Goal: Task Accomplishment & Management: Manage account settings

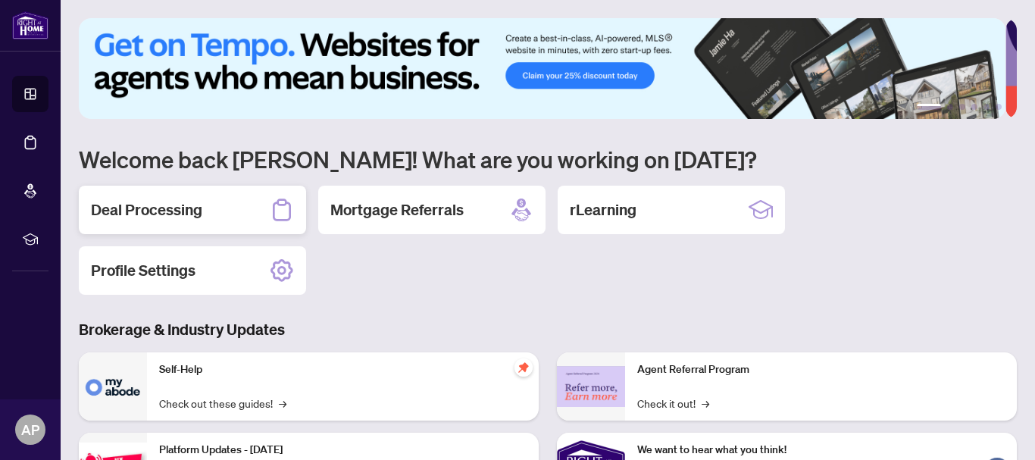
click at [104, 223] on div "Deal Processing" at bounding box center [192, 210] width 227 height 48
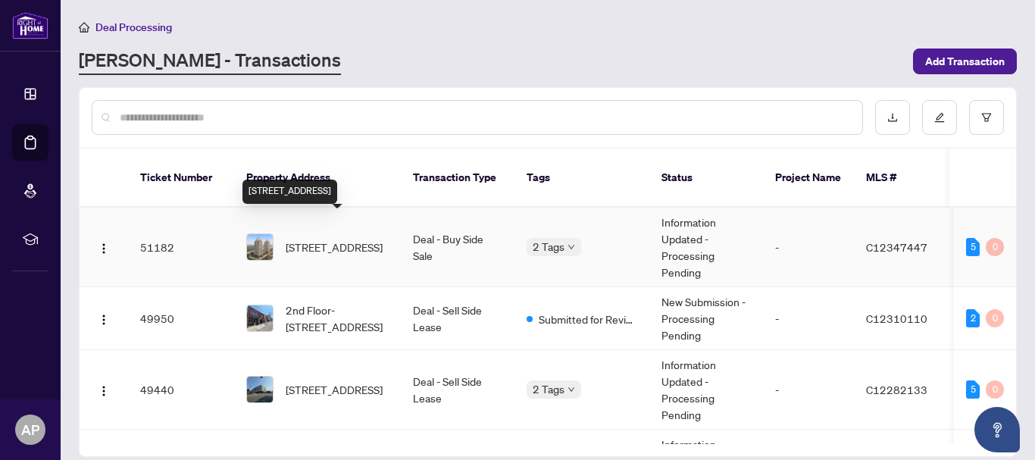
click at [345, 239] on span "[STREET_ADDRESS]" at bounding box center [334, 247] width 97 height 17
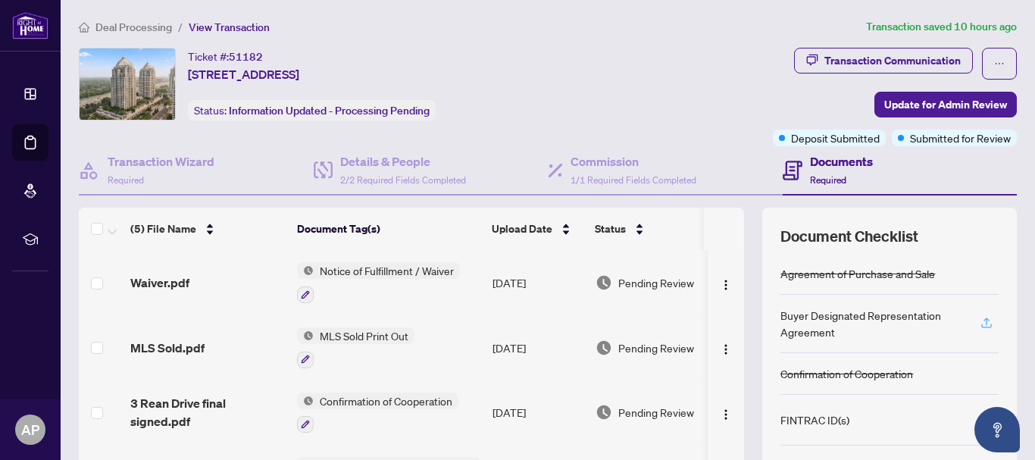
click at [979, 325] on icon "button" at bounding box center [986, 323] width 14 height 14
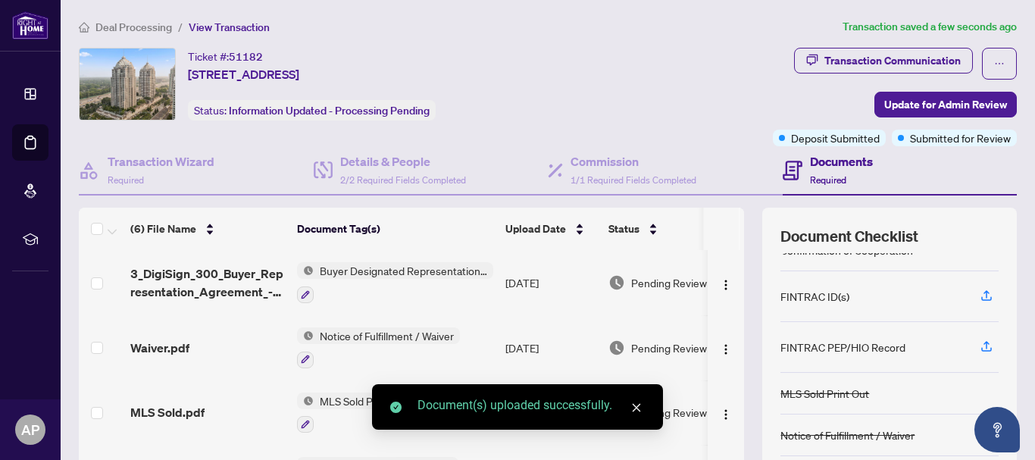
scroll to position [109, 0]
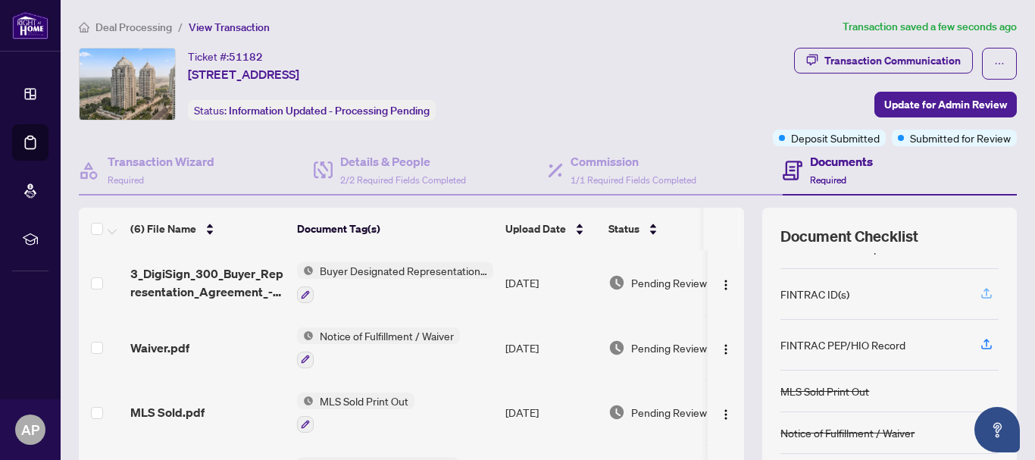
click at [979, 295] on icon "button" at bounding box center [986, 293] width 14 height 14
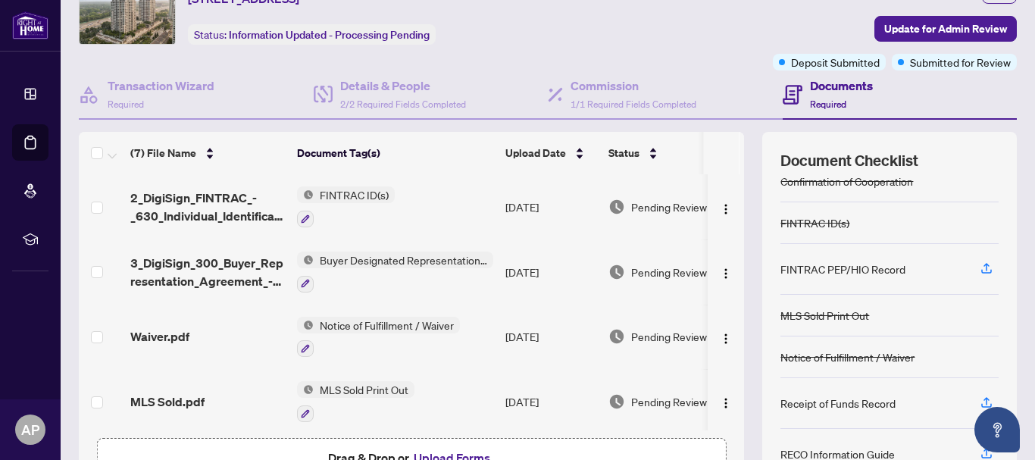
scroll to position [151, 0]
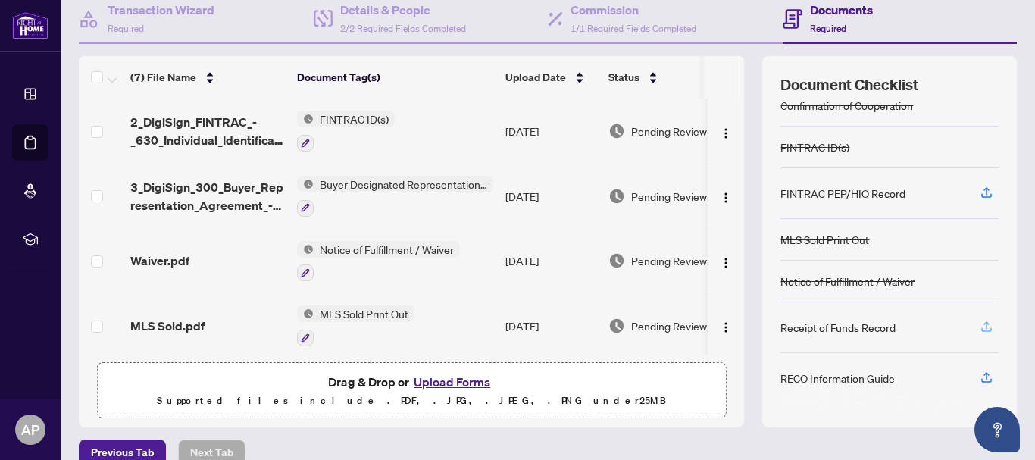
click at [979, 326] on icon "button" at bounding box center [986, 327] width 14 height 14
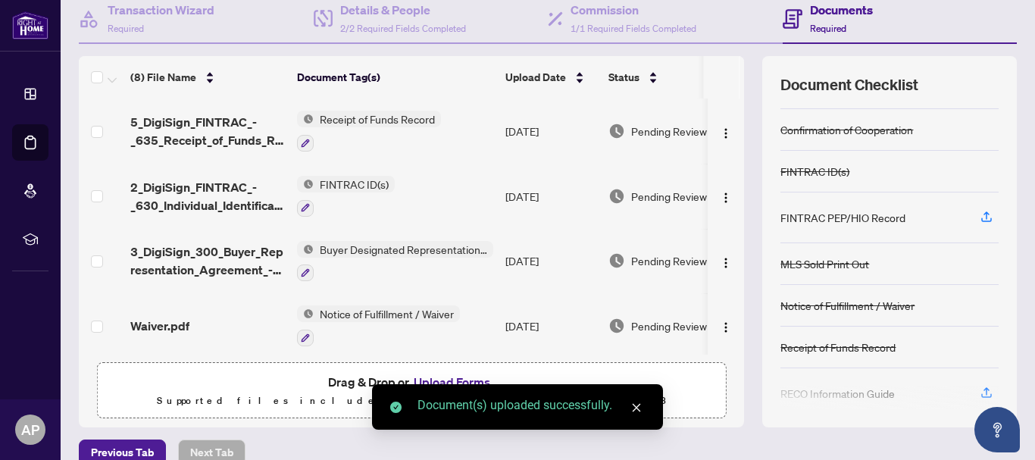
scroll to position [91, 0]
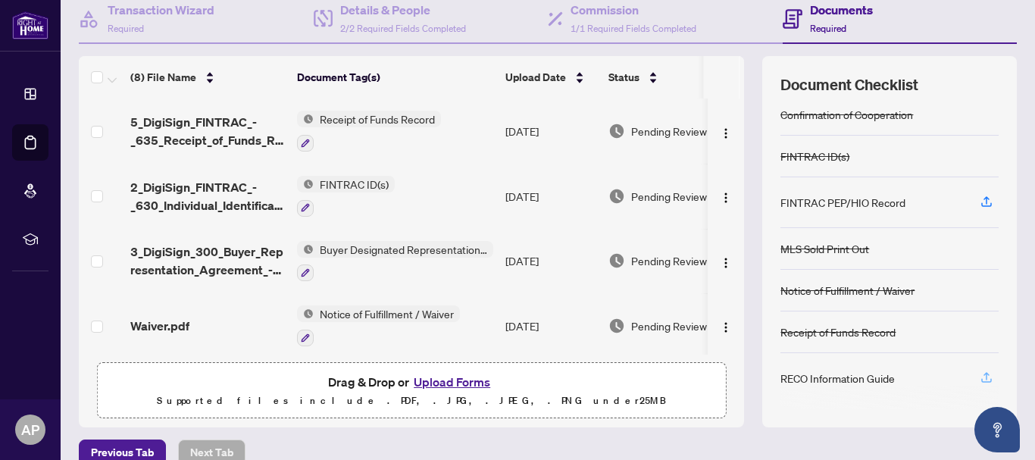
click at [979, 371] on icon "button" at bounding box center [986, 377] width 14 height 14
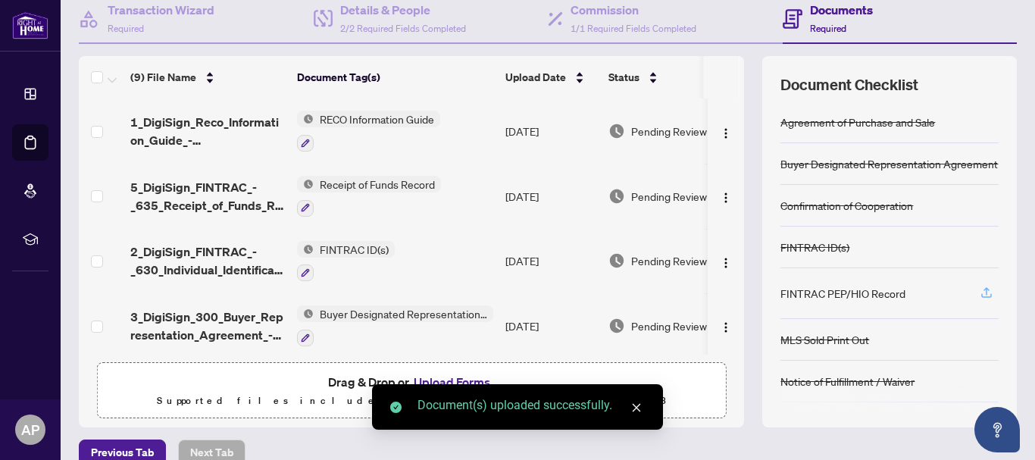
click at [979, 288] on icon "button" at bounding box center [986, 293] width 14 height 14
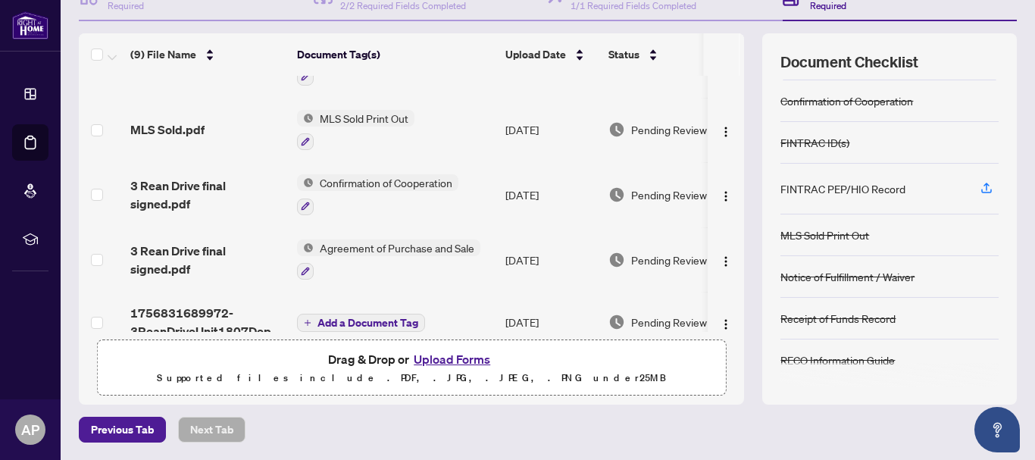
scroll to position [326, 0]
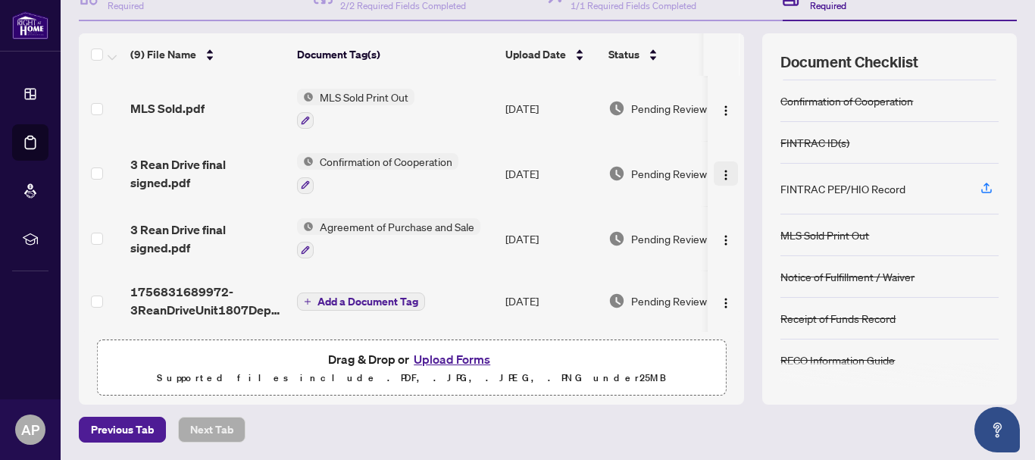
click at [720, 176] on span "button" at bounding box center [726, 173] width 12 height 17
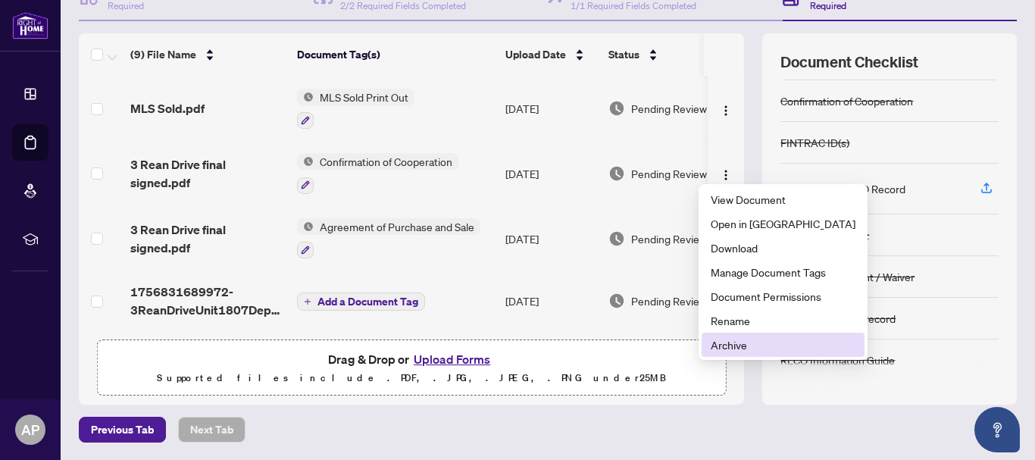
click at [748, 348] on span "Archive" at bounding box center [782, 344] width 145 height 17
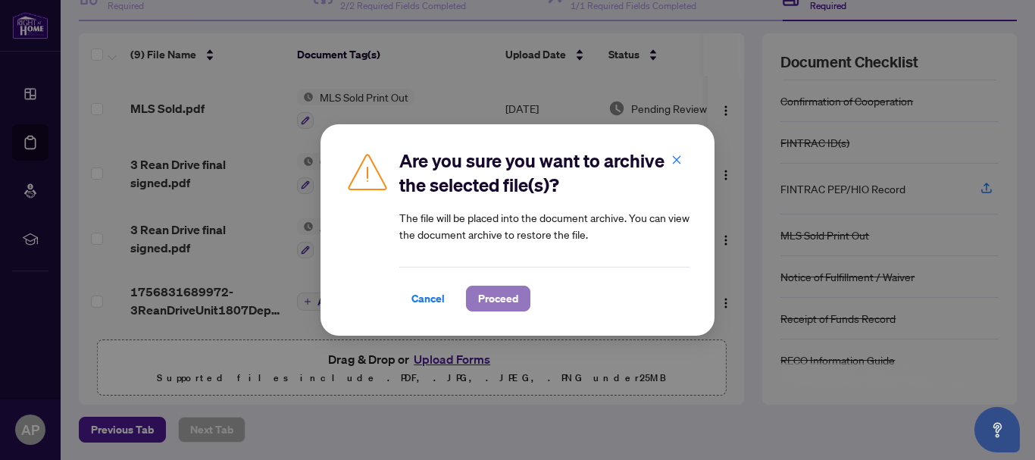
click at [520, 295] on button "Proceed" at bounding box center [498, 299] width 64 height 26
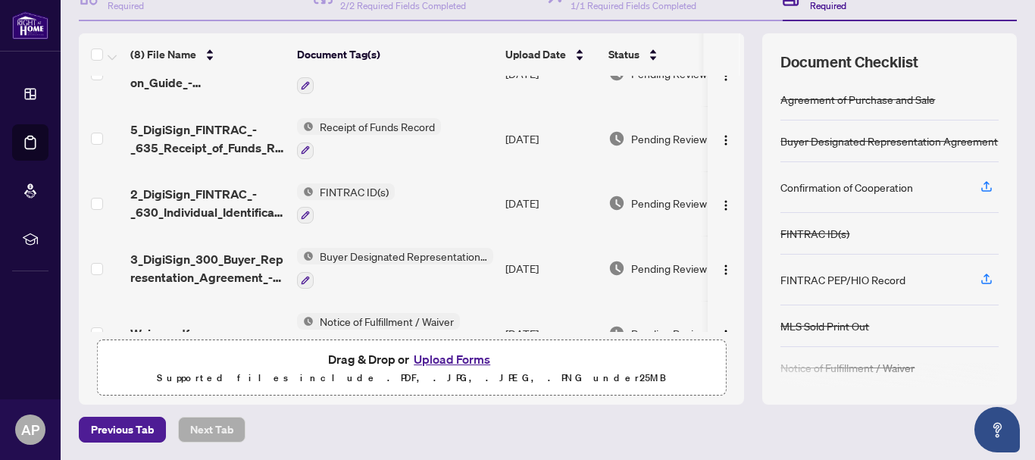
scroll to position [0, 0]
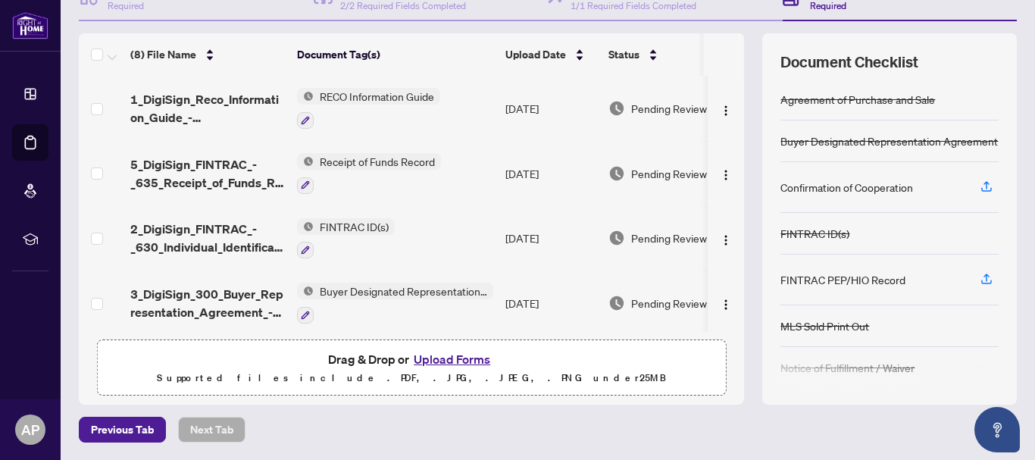
click at [900, 99] on div "Agreement of Purchase and Sale" at bounding box center [857, 99] width 155 height 17
click at [437, 363] on button "Upload Forms" at bounding box center [452, 359] width 86 height 20
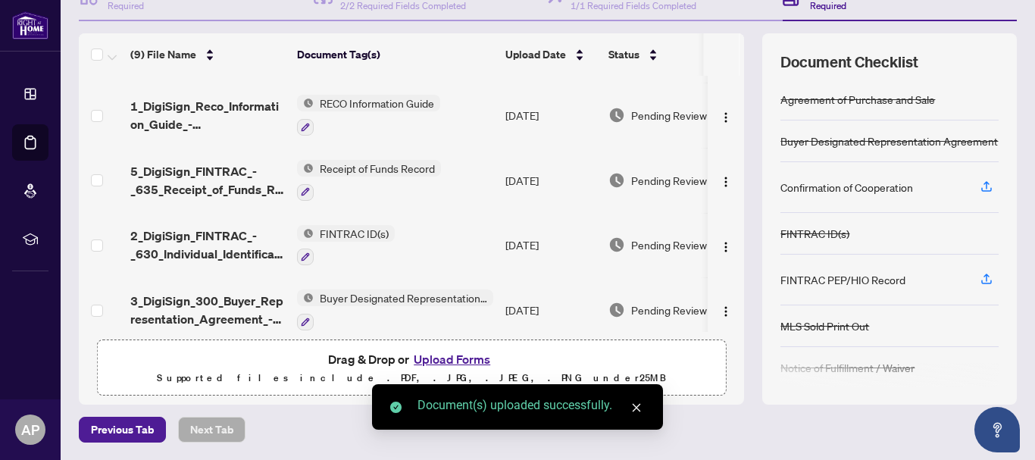
scroll to position [76, 0]
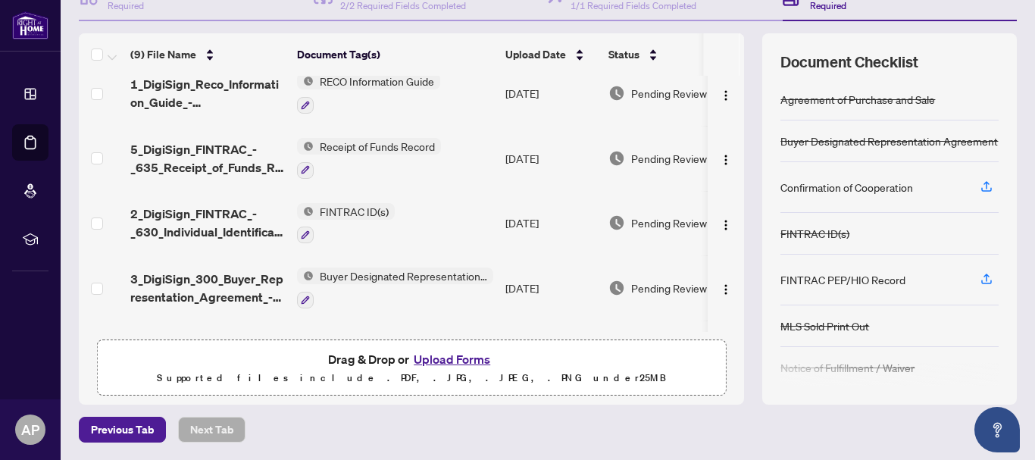
click at [440, 352] on button "Upload Forms" at bounding box center [452, 359] width 86 height 20
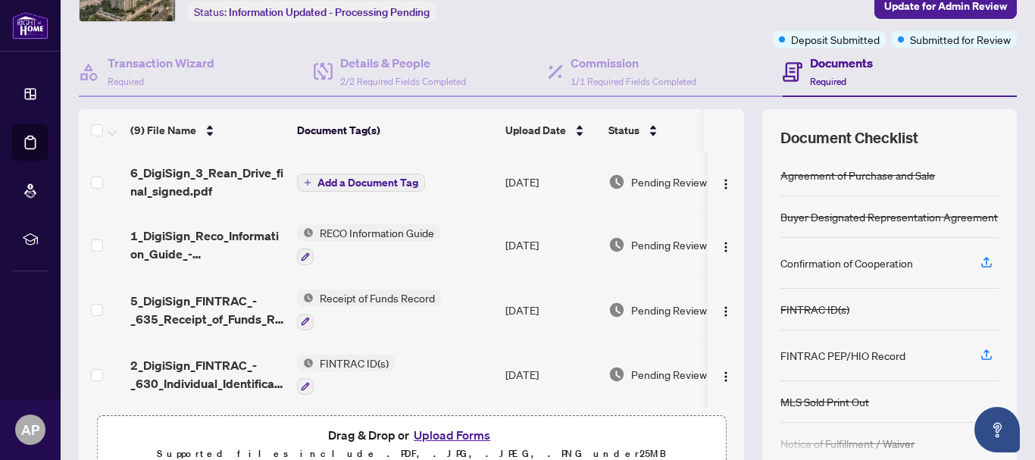
scroll to position [0, 0]
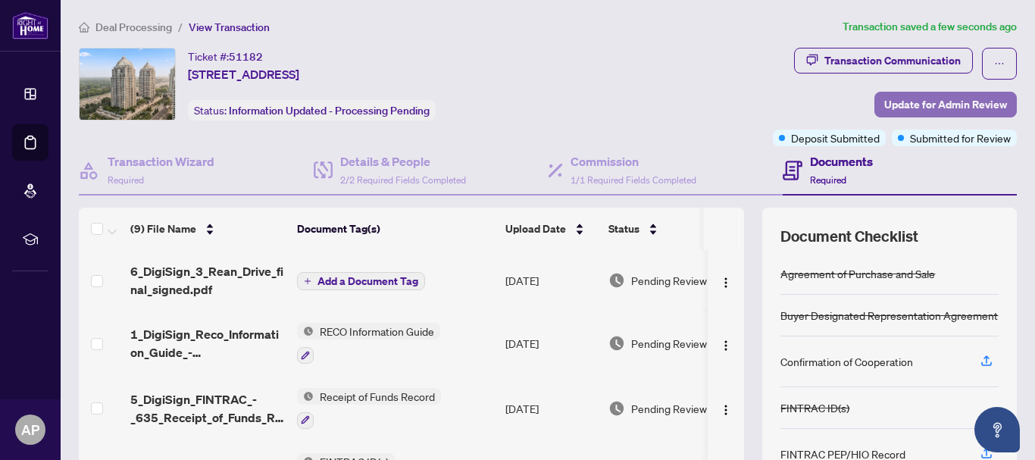
click at [928, 99] on span "Update for Admin Review" at bounding box center [945, 104] width 123 height 24
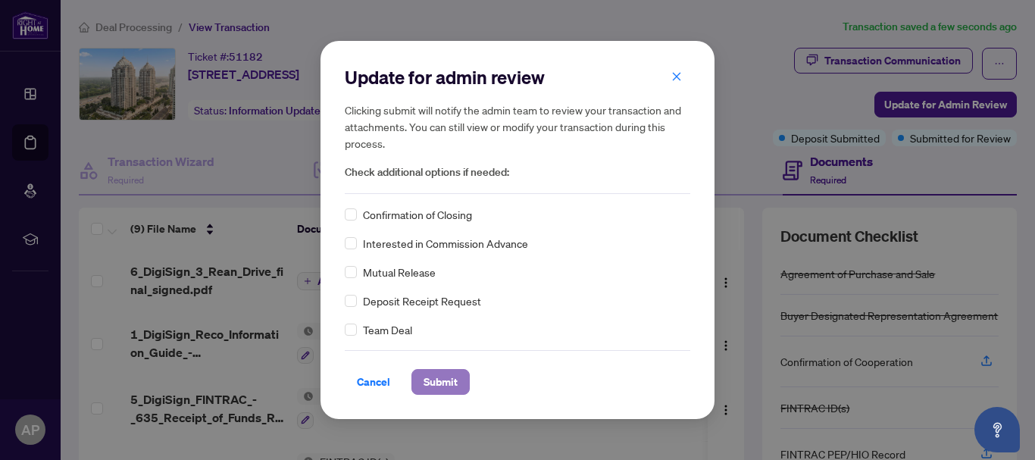
click at [428, 377] on span "Submit" at bounding box center [440, 382] width 34 height 24
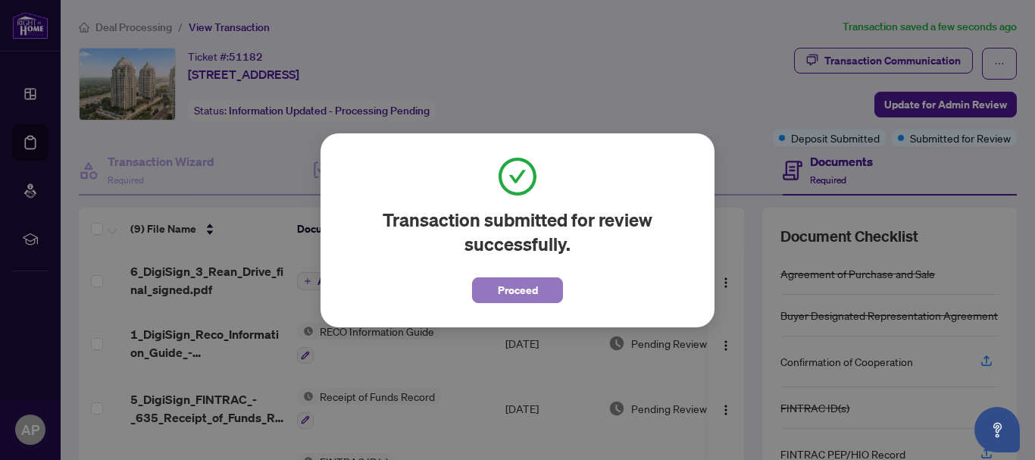
click at [538, 286] on button "Proceed" at bounding box center [517, 290] width 91 height 26
